Goal: Find specific page/section: Find specific page/section

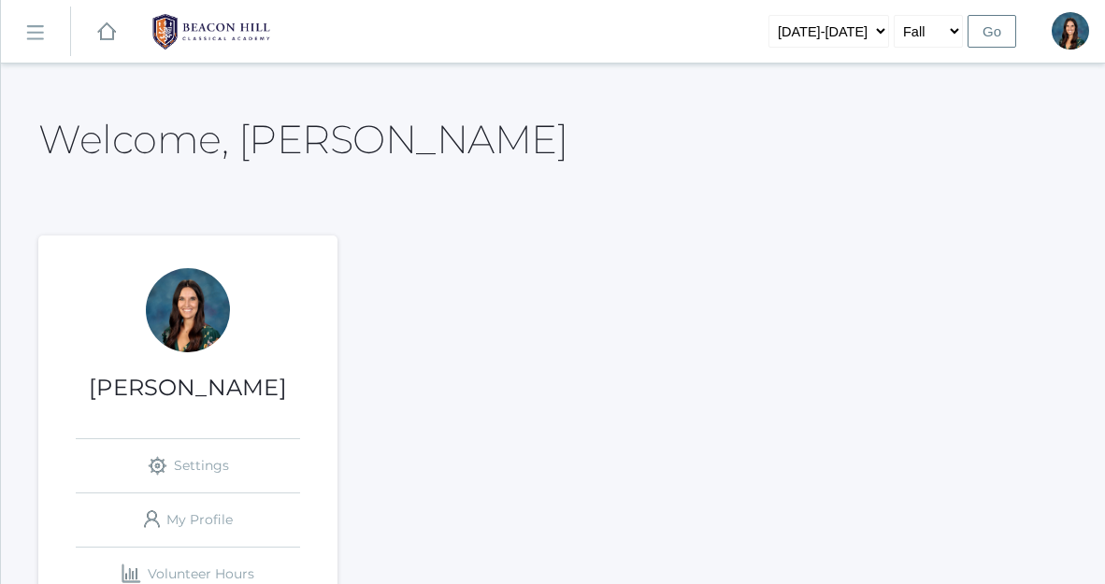
click at [42, 42] on link "icons/ui/navigation/hamburger Created with Sketch." at bounding box center [35, 32] width 69 height 50
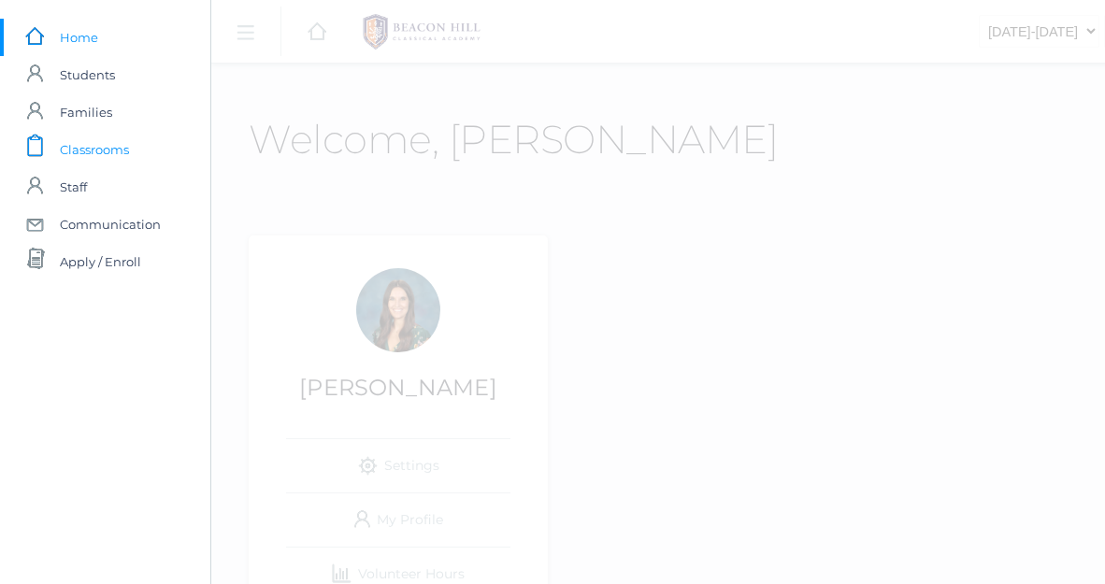
click at [98, 150] on span "Classrooms" at bounding box center [94, 149] width 69 height 37
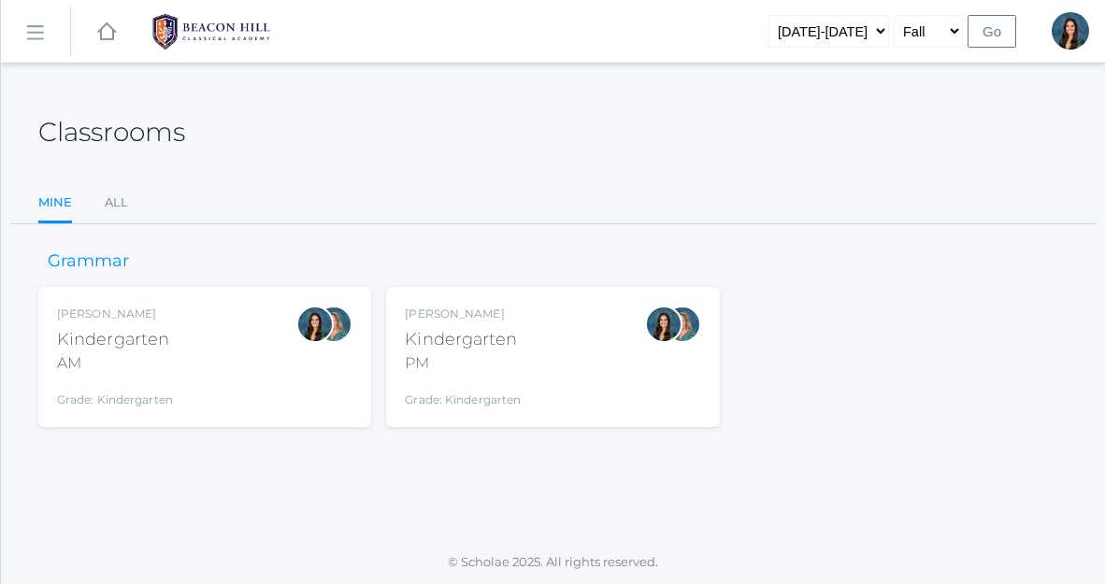
click at [469, 351] on div "Kindergarten" at bounding box center [463, 339] width 116 height 25
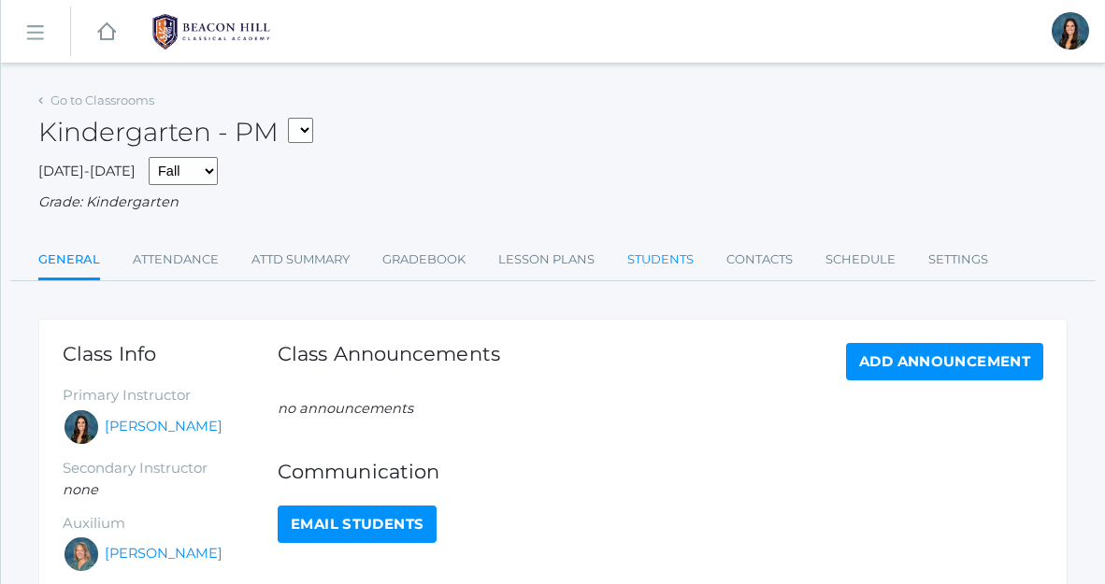
click at [661, 262] on link "Students" at bounding box center [660, 259] width 66 height 37
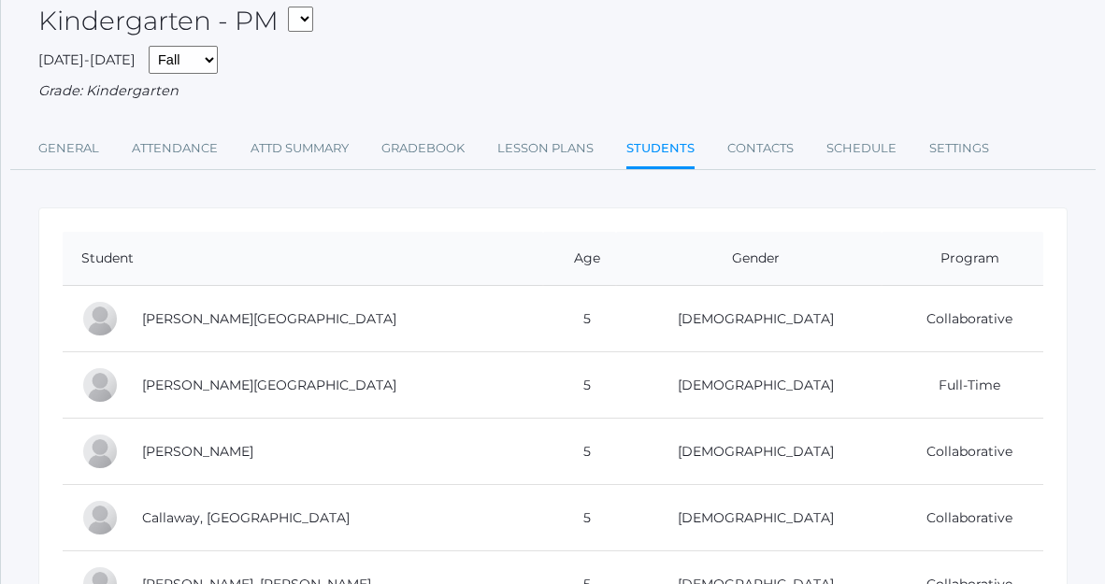
scroll to position [117, 0]
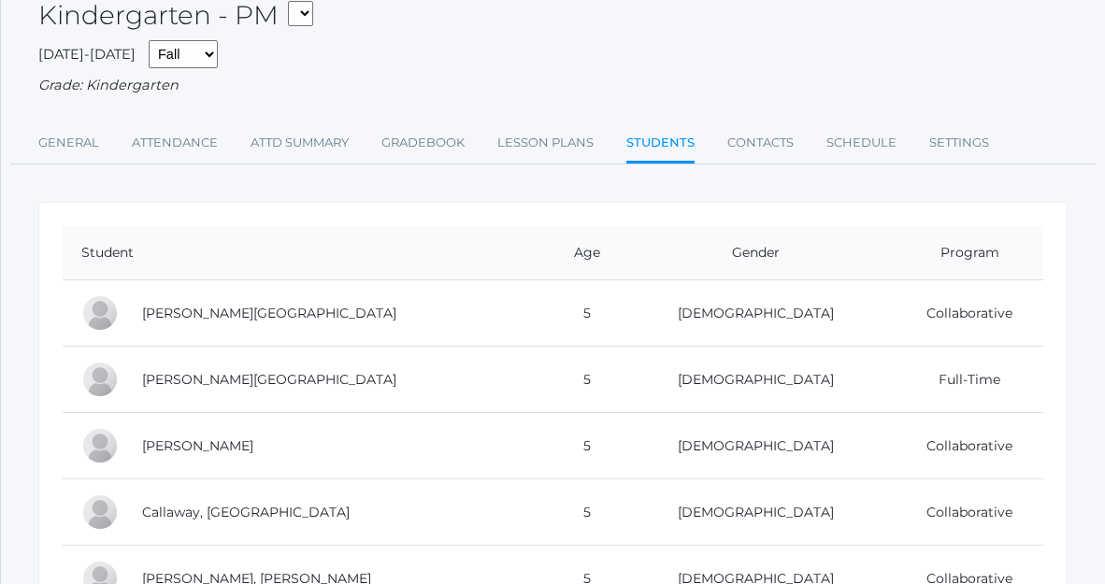
click at [308, 15] on select "*KIND - Kindergarten AM *KIND - Kindergarten PM" at bounding box center [300, 13] width 25 height 25
select select "1957"
click at [293, 1] on select "*KIND - Kindergarten AM *KIND - Kindergarten PM" at bounding box center [300, 13] width 25 height 25
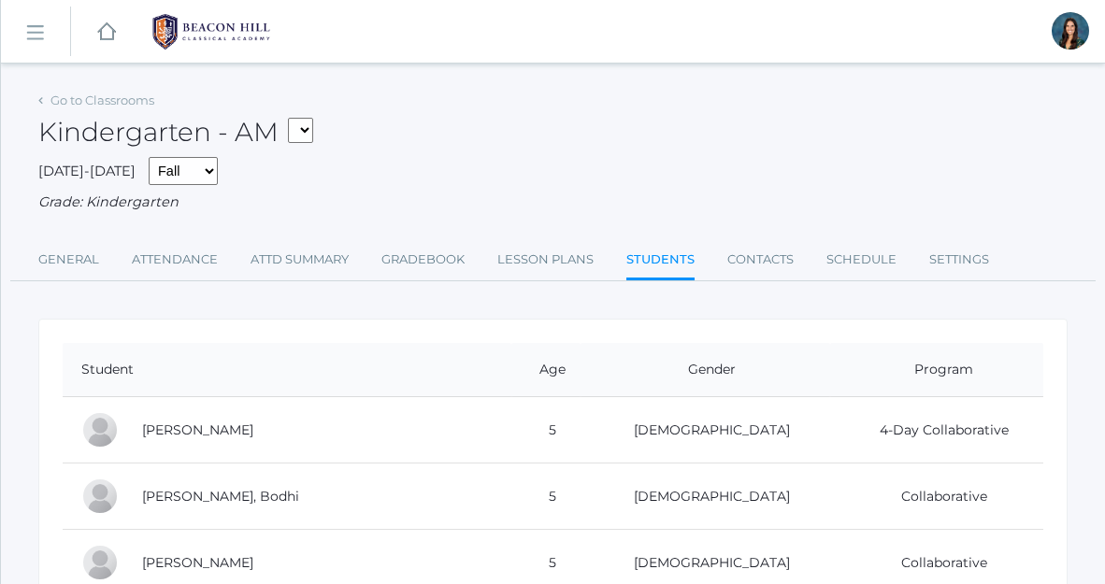
click at [30, 24] on rect at bounding box center [35, 34] width 30 height 30
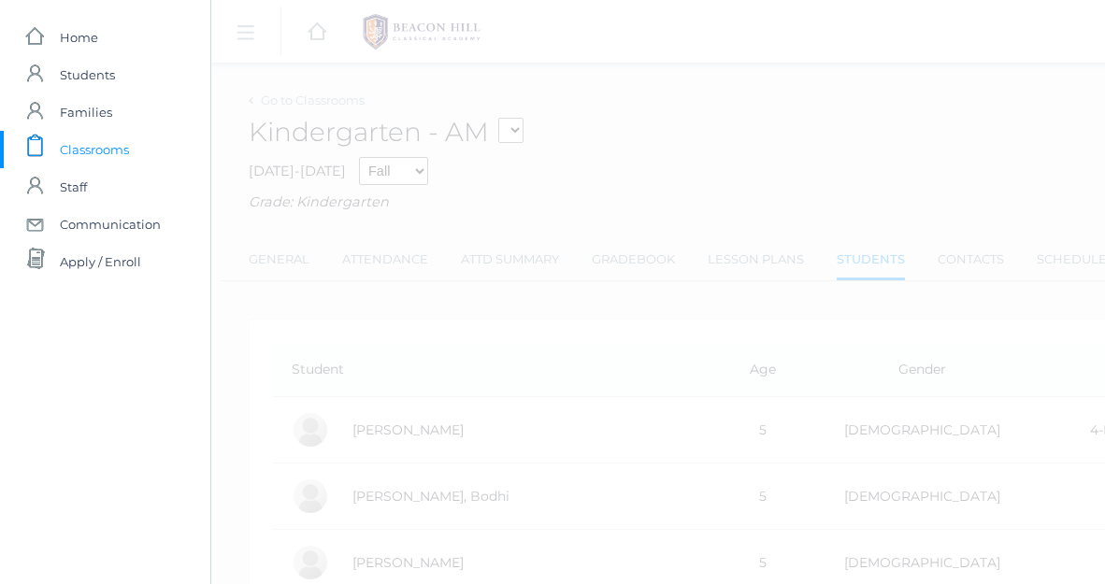
click at [77, 156] on span "Classrooms" at bounding box center [94, 149] width 69 height 37
